Goal: Navigation & Orientation: Find specific page/section

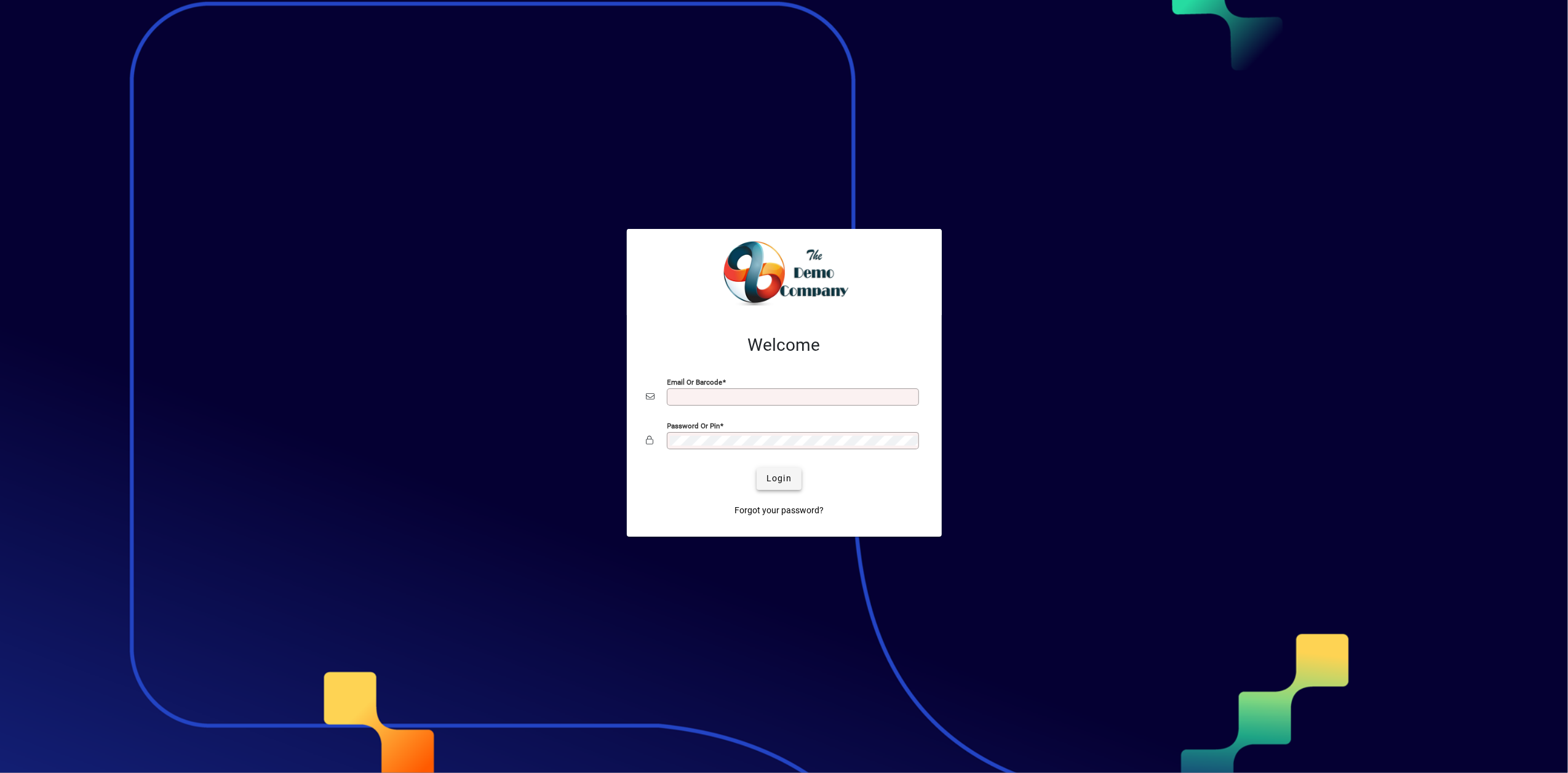
type input "**********"
click at [772, 475] on span "Login" at bounding box center [779, 478] width 25 height 13
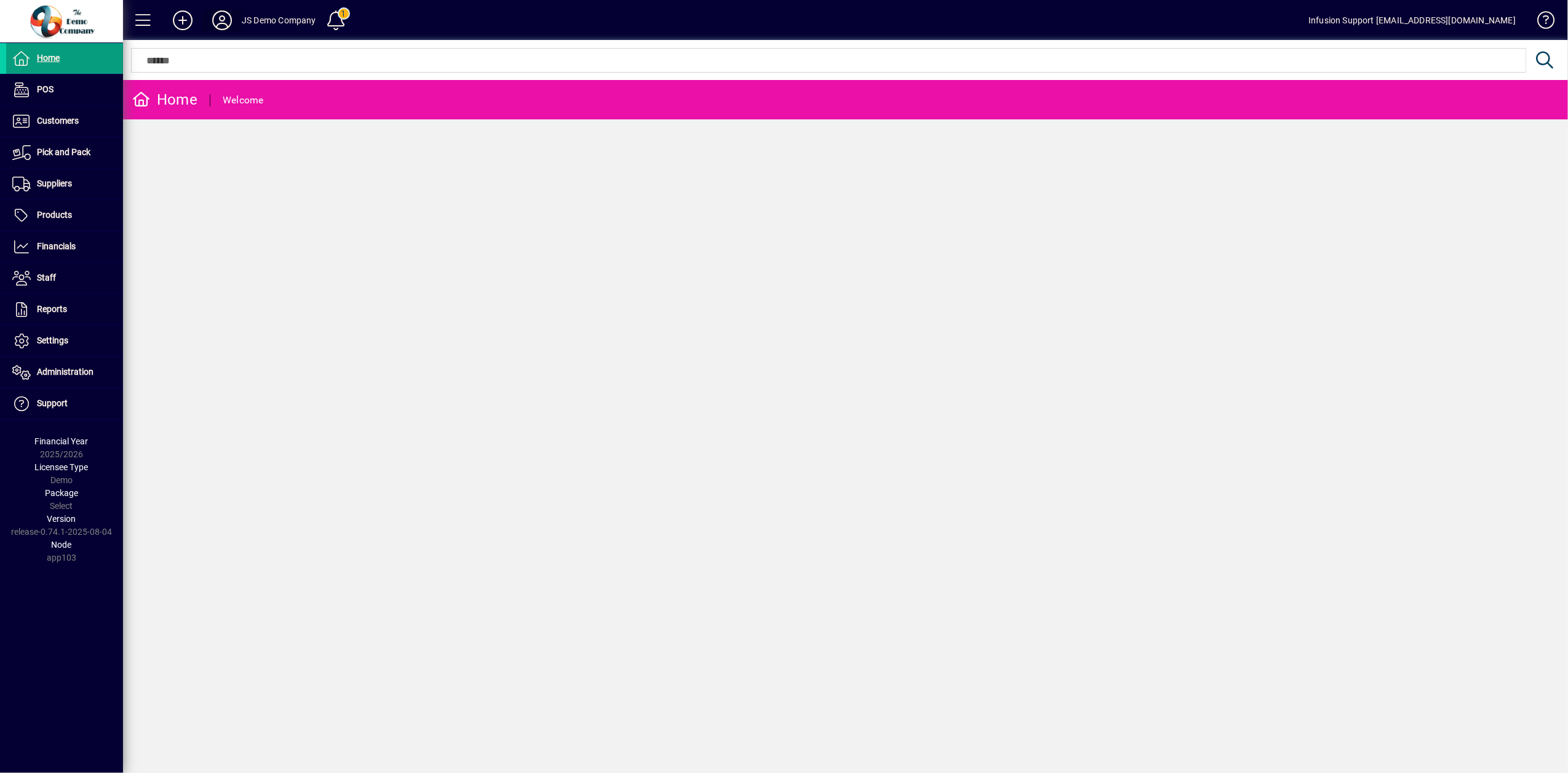
click at [227, 25] on icon at bounding box center [221, 21] width 24 height 20
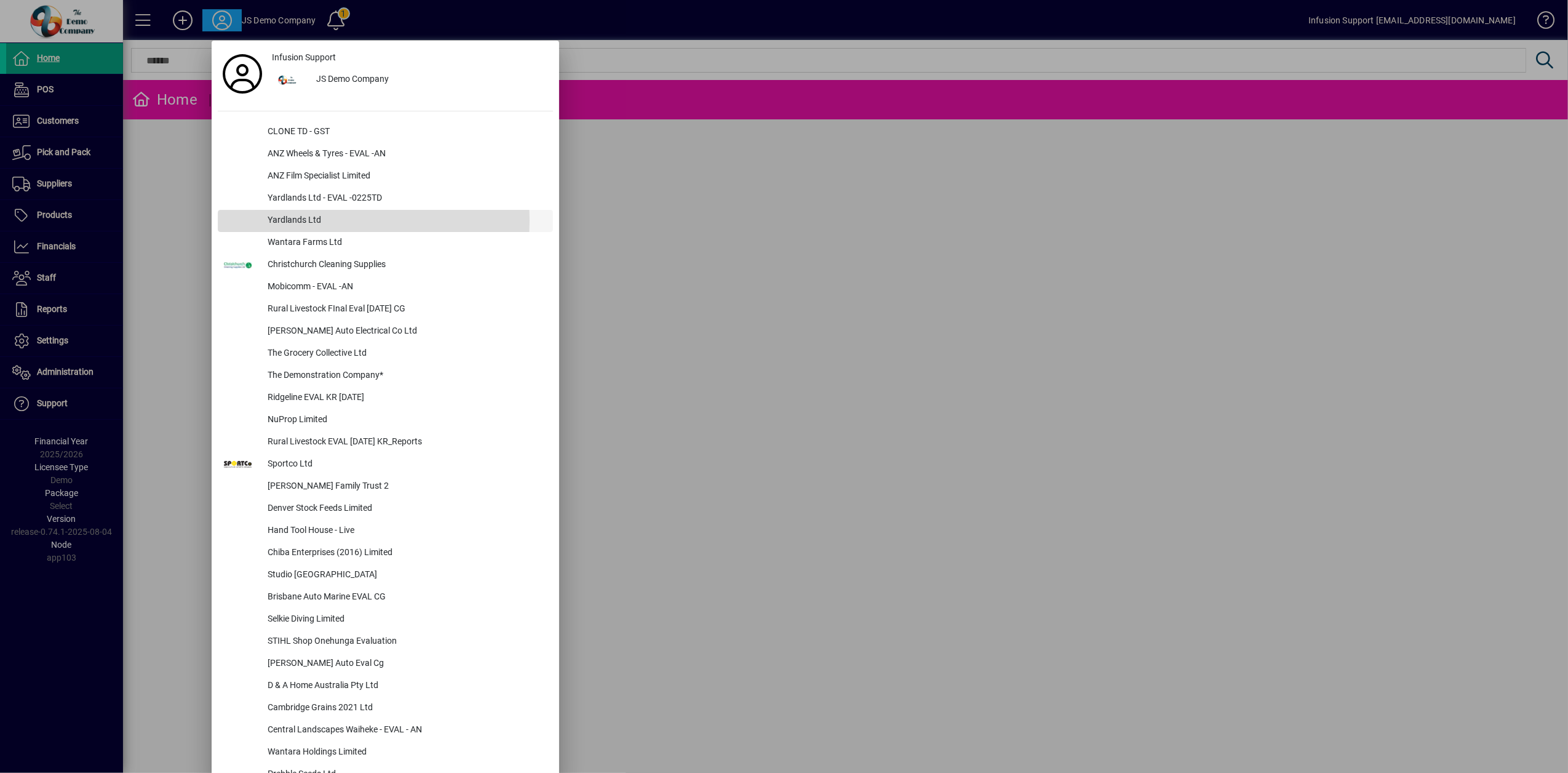
click at [314, 220] on div "Yardlands Ltd" at bounding box center [405, 220] width 296 height 22
